Goal: Task Accomplishment & Management: Manage account settings

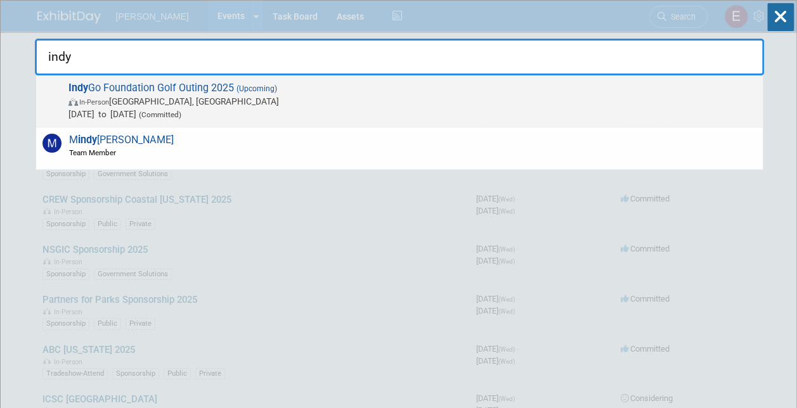
type input "indy"
click at [162, 109] on span "[DATE] to [DATE] (Committed)" at bounding box center [412, 114] width 688 height 13
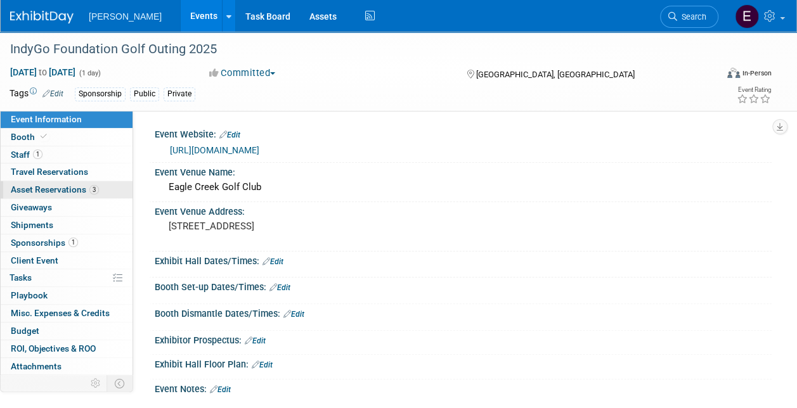
click at [73, 186] on span "Asset Reservations 3" at bounding box center [55, 190] width 88 height 10
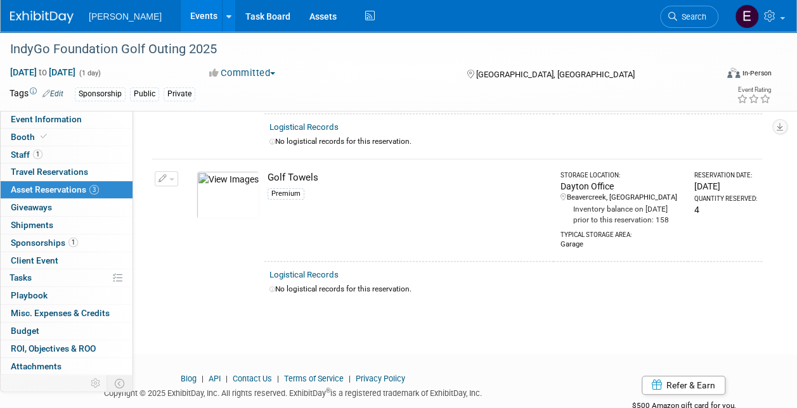
scroll to position [311, 0]
click at [172, 186] on button "button" at bounding box center [166, 178] width 23 height 15
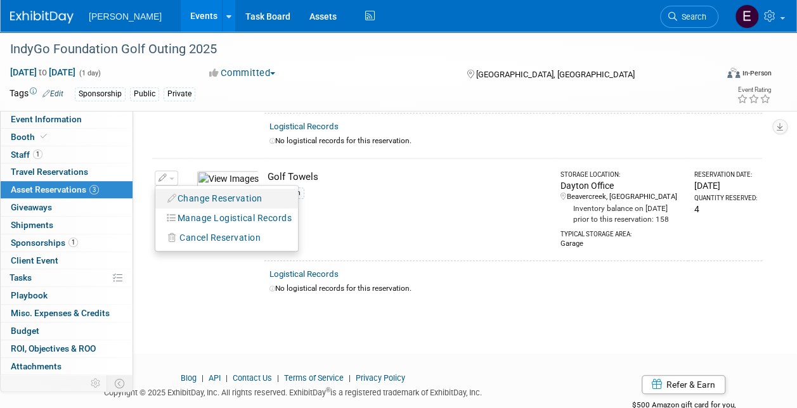
click at [231, 207] on button "Change Reservation" at bounding box center [215, 198] width 107 height 17
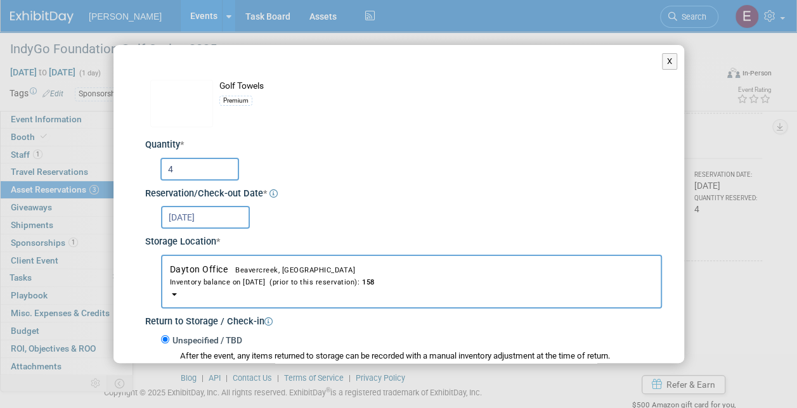
click at [180, 175] on input "4" at bounding box center [199, 169] width 79 height 23
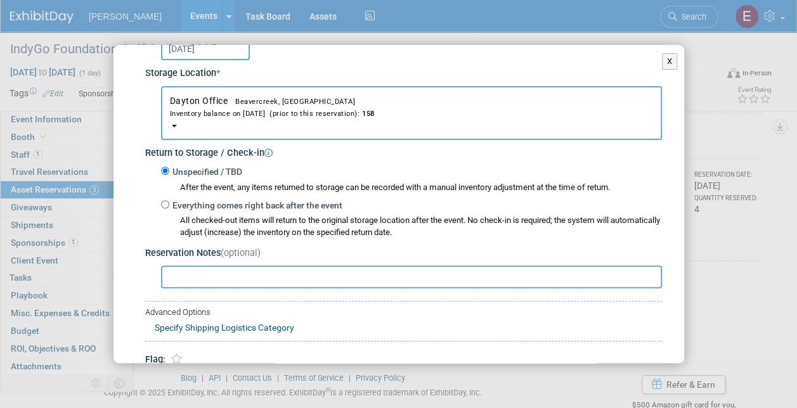
scroll to position [228, 0]
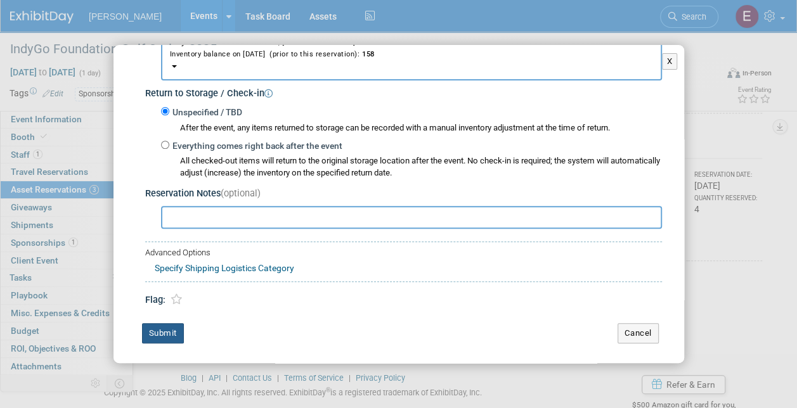
type input "5"
click at [157, 331] on button "Submit" at bounding box center [163, 333] width 42 height 20
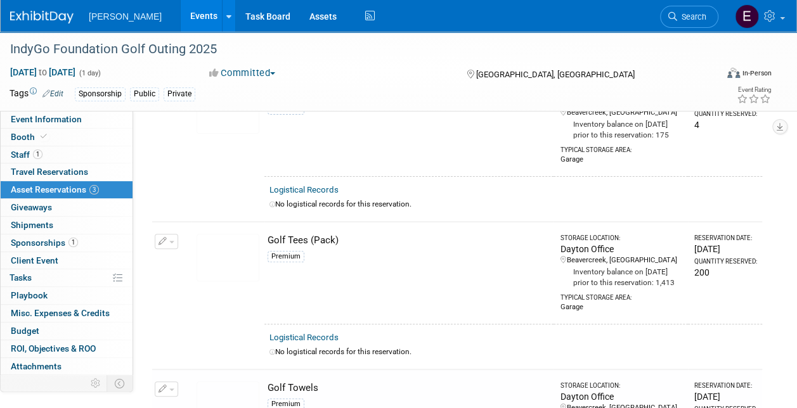
scroll to position [0, 0]
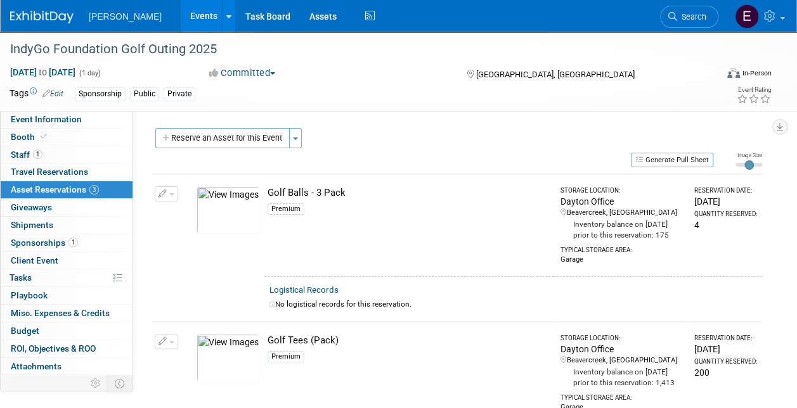
click at [159, 190] on icon "button" at bounding box center [163, 194] width 9 height 8
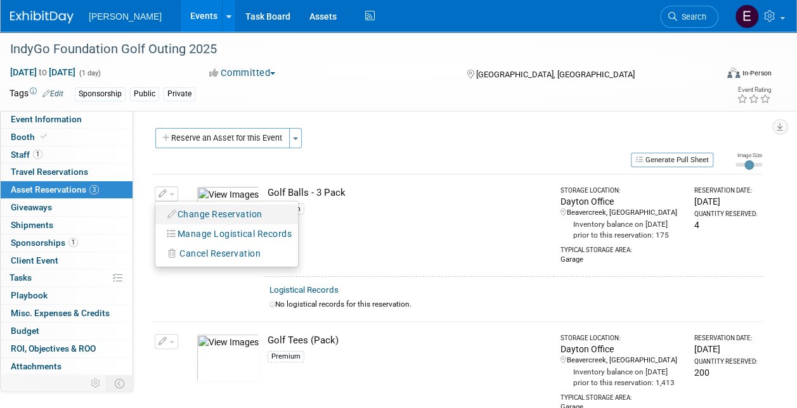
click at [204, 216] on button "Change Reservation" at bounding box center [215, 214] width 107 height 17
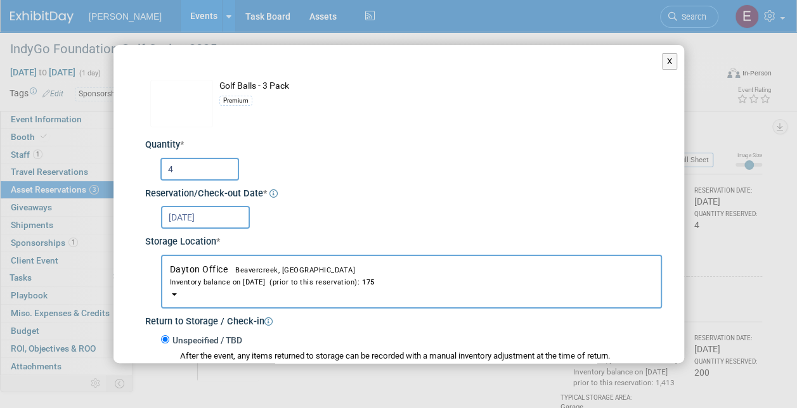
click at [205, 175] on input "4" at bounding box center [199, 169] width 79 height 23
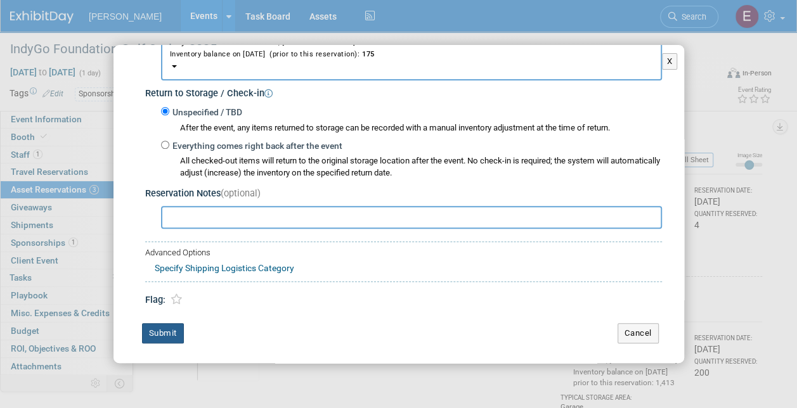
type input "5"
click at [160, 332] on button "Submit" at bounding box center [163, 333] width 42 height 20
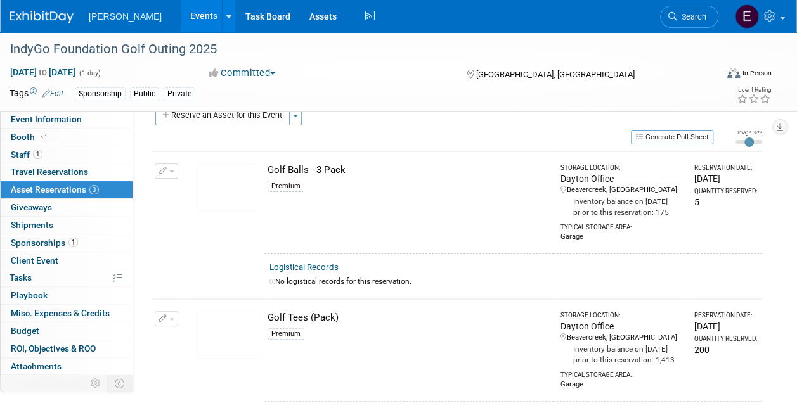
scroll to position [0, 0]
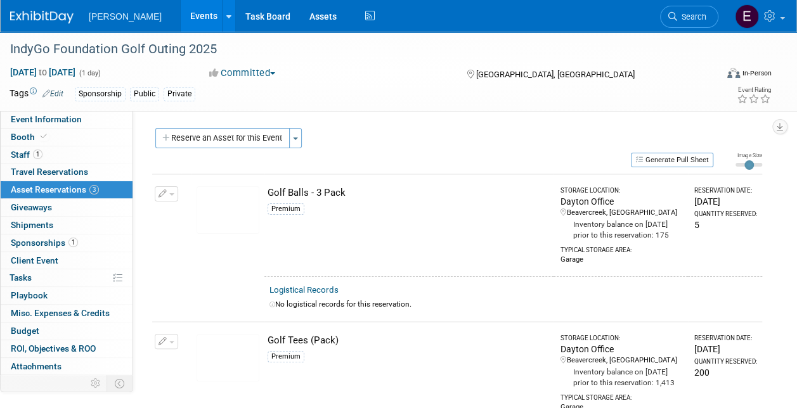
click at [455, 126] on div "Event Website: Edit https://www.indygo.net/foundation/iptf-golf-outing/ Event V…" at bounding box center [452, 250] width 639 height 279
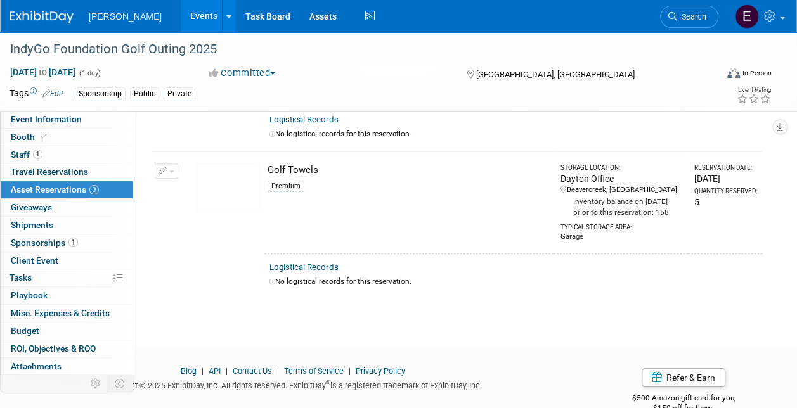
scroll to position [304, 0]
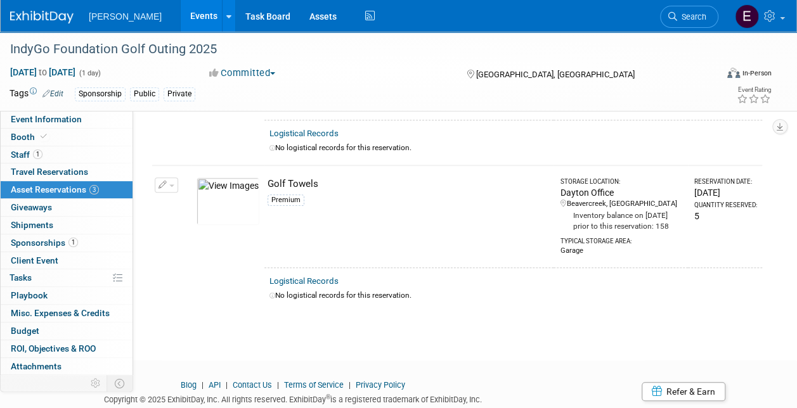
click at [165, 193] on button "button" at bounding box center [166, 185] width 23 height 15
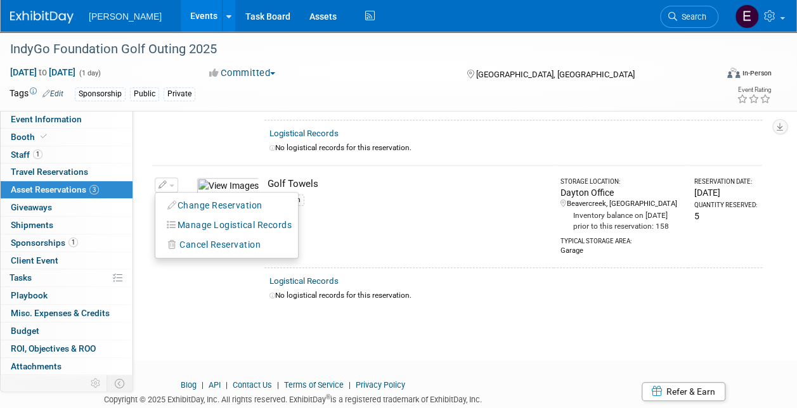
drag, startPoint x: 200, startPoint y: 211, endPoint x: 198, endPoint y: 219, distance: 9.1
click at [198, 219] on ul "Change Reservation Manage Logistical Records Cancel Reservation" at bounding box center [227, 225] width 144 height 67
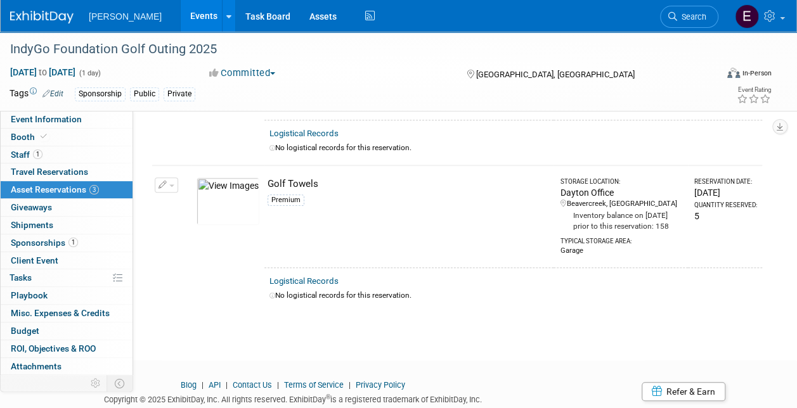
click at [198, 219] on img at bounding box center [228, 202] width 63 height 48
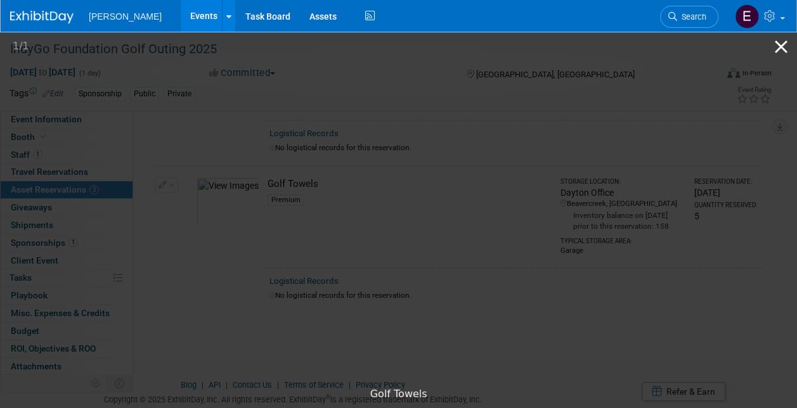
click at [776, 45] on button "Close gallery" at bounding box center [781, 47] width 32 height 30
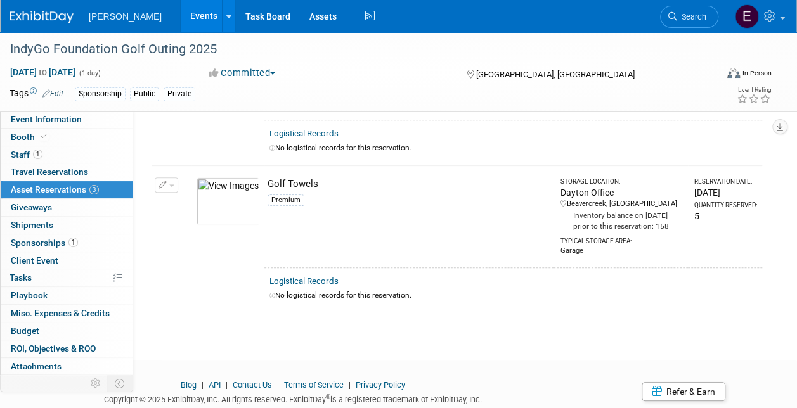
click at [171, 193] on button "button" at bounding box center [166, 185] width 23 height 15
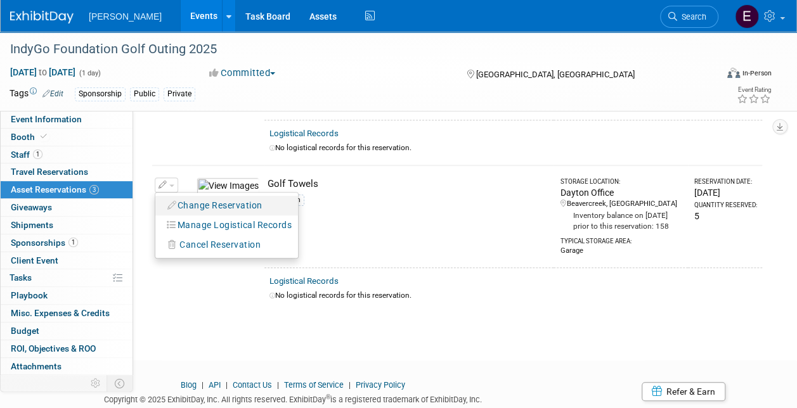
click at [191, 214] on button "Change Reservation" at bounding box center [215, 205] width 107 height 17
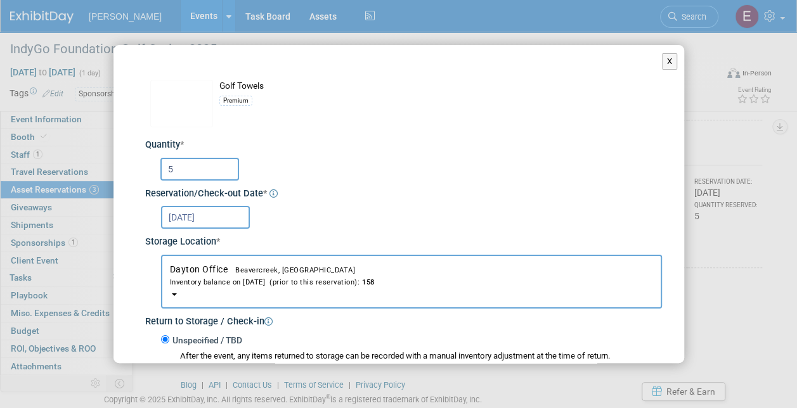
click at [228, 171] on input "5" at bounding box center [199, 169] width 79 height 23
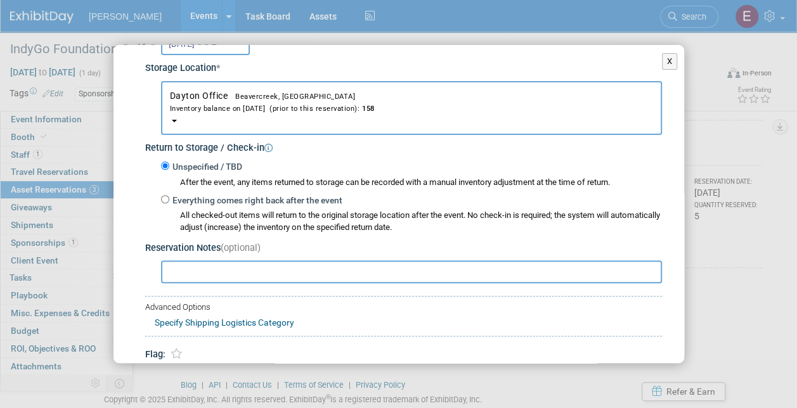
scroll to position [228, 0]
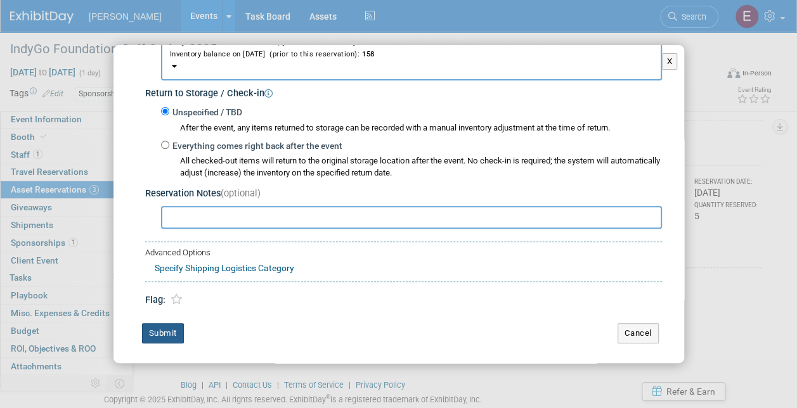
type input "6"
click at [146, 332] on button "Submit" at bounding box center [163, 333] width 42 height 20
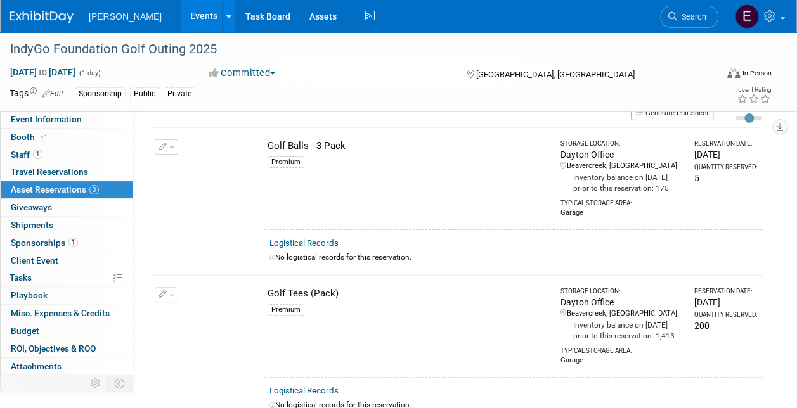
scroll to position [43, 0]
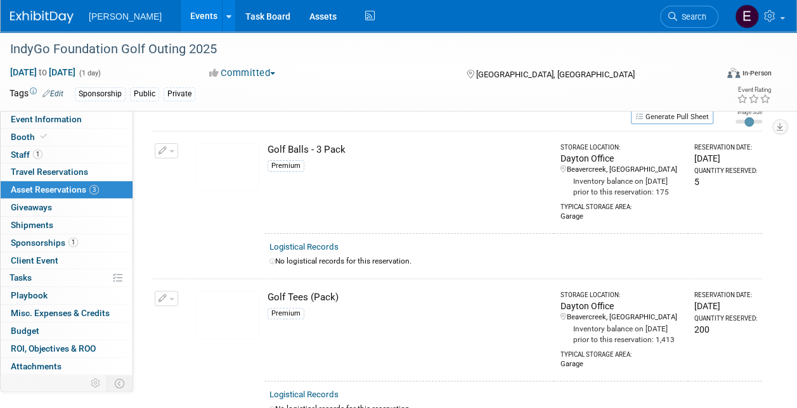
click at [166, 147] on icon "button" at bounding box center [163, 151] width 9 height 8
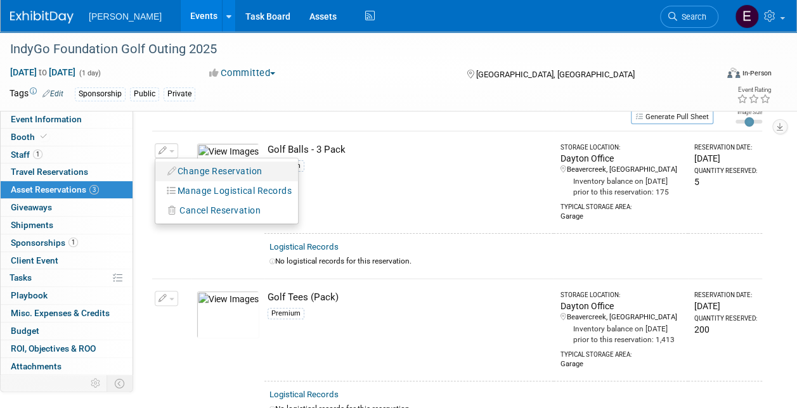
click at [189, 165] on button "Change Reservation" at bounding box center [215, 171] width 107 height 17
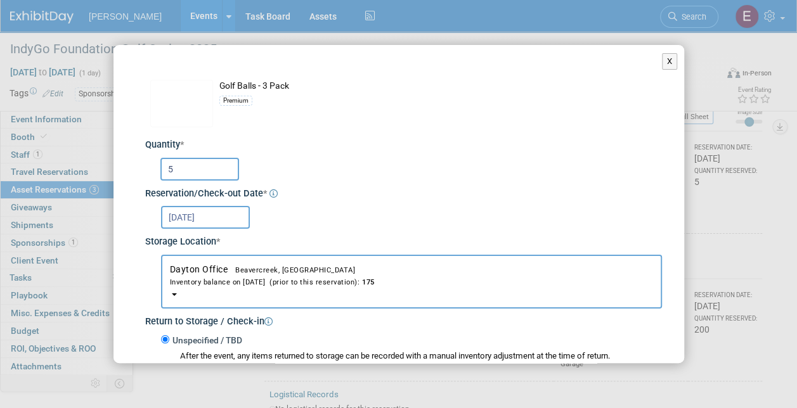
click at [189, 164] on input "5" at bounding box center [199, 169] width 79 height 23
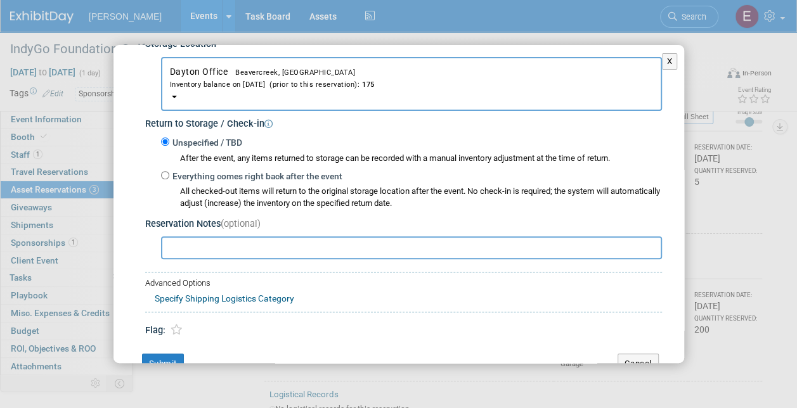
scroll to position [228, 0]
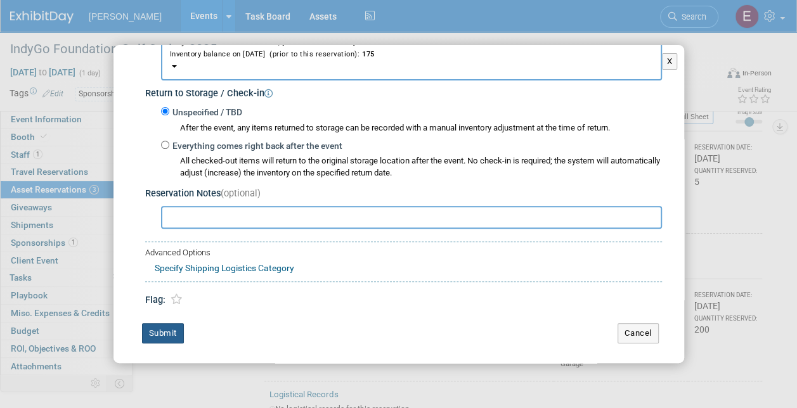
type input "6"
click at [172, 341] on button "Submit" at bounding box center [163, 333] width 42 height 20
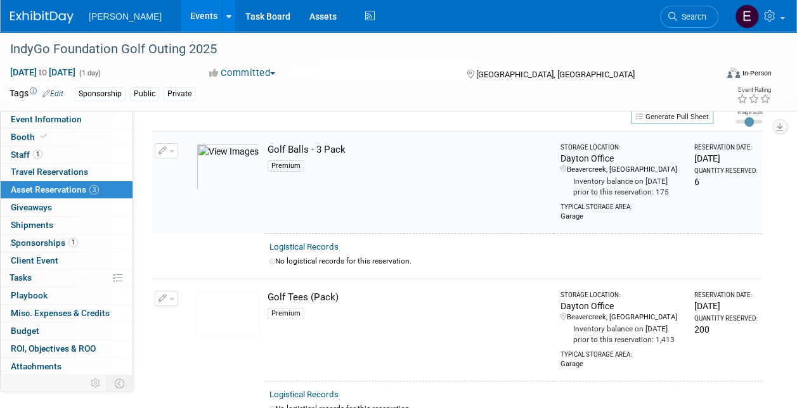
click at [432, 127] on div "Reserve an Asset for this Event Toggle Dropdown New asset reservation Copy asse…" at bounding box center [457, 329] width 610 height 489
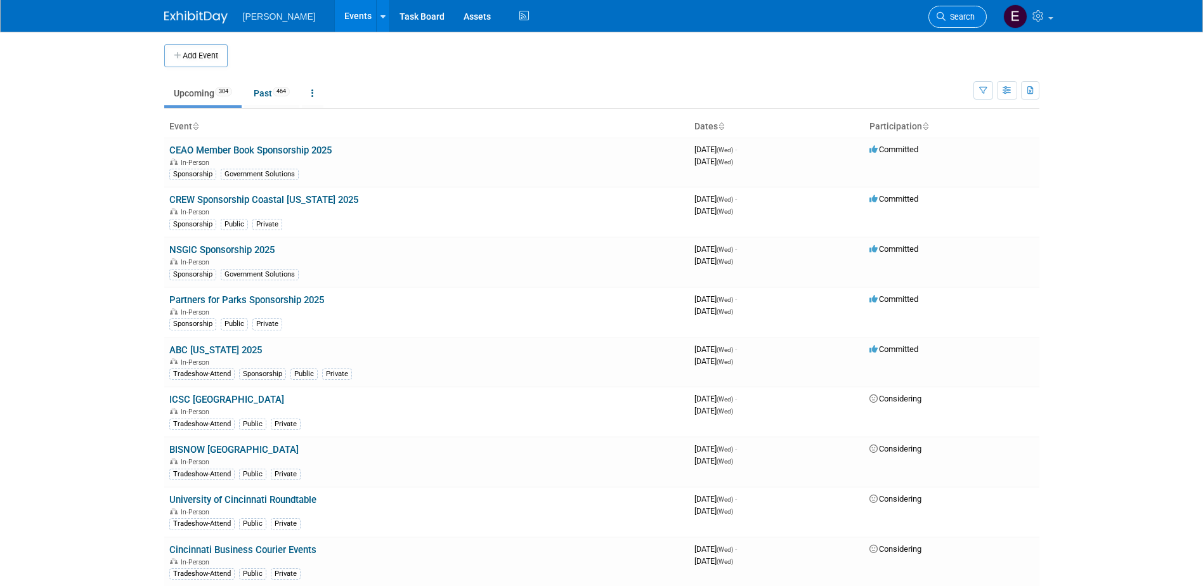
click at [959, 19] on span "Search" at bounding box center [959, 17] width 29 height 10
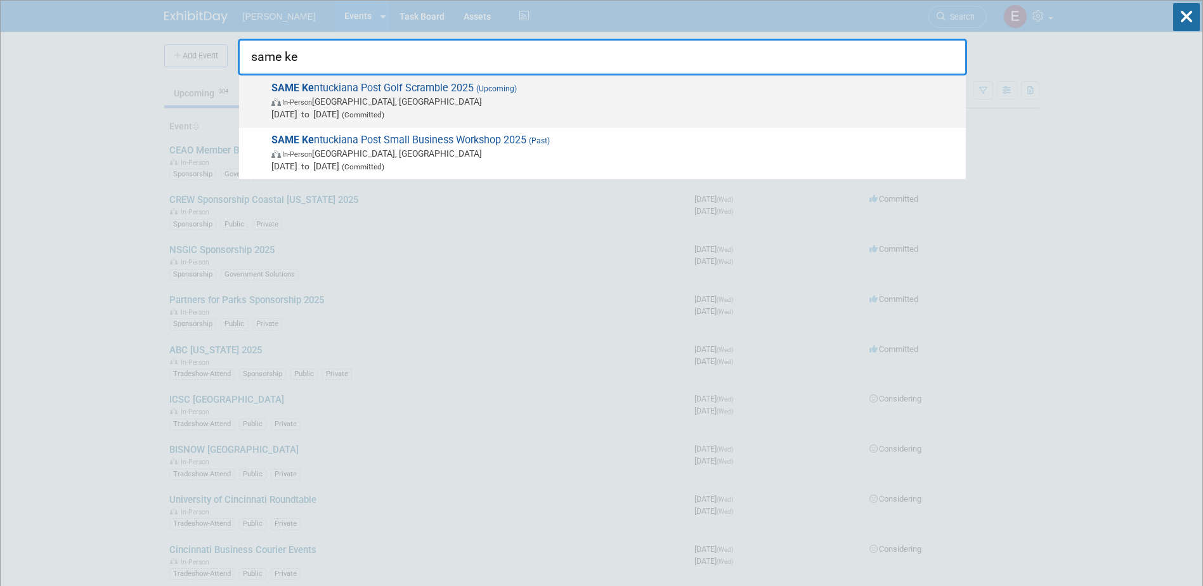
type input "same ke"
click at [389, 107] on span "In-Person Shepherdsville, KY" at bounding box center [615, 101] width 688 height 13
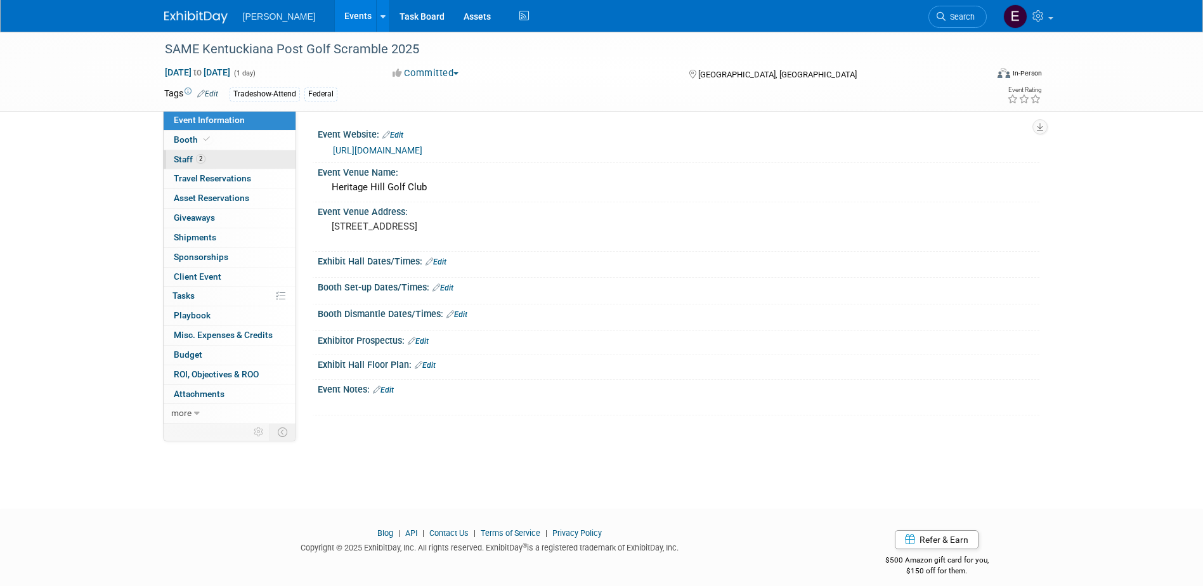
click at [205, 158] on span "2" at bounding box center [201, 159] width 10 height 10
